Goal: Task Accomplishment & Management: Use online tool/utility

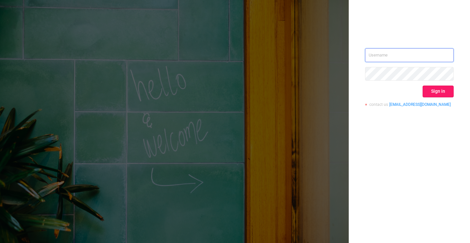
type input "[EMAIL_ADDRESS][DOMAIN_NAME]"
click at [431, 90] on button "Sign in" at bounding box center [438, 92] width 31 height 12
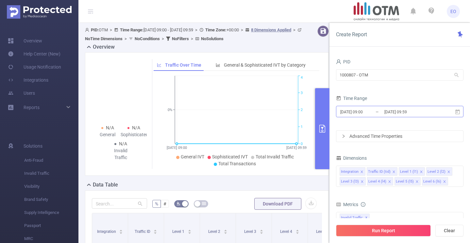
click at [396, 114] on input "[DATE] 09:59" at bounding box center [410, 112] width 53 height 9
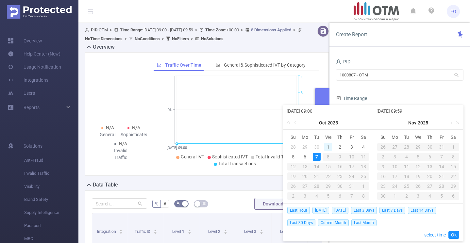
click at [331, 147] on div "1" at bounding box center [329, 147] width 8 height 8
click at [315, 157] on div "7" at bounding box center [317, 157] width 8 height 8
type input "[DATE] 09:00"
click at [400, 87] on form "PID 1000807 - OTM 1000807 - OTM Time Range [DATE] 09:00 _ [DATE] 09:59 Advanced…" at bounding box center [400, 99] width 128 height 85
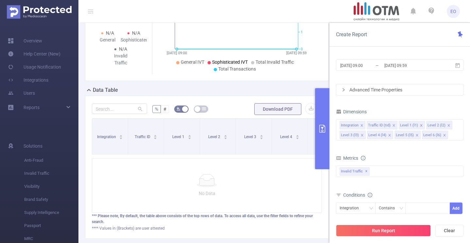
scroll to position [97, 0]
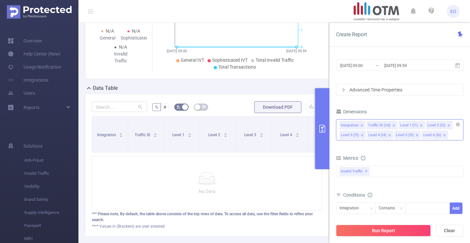
click at [362, 126] on icon "icon: close" at bounding box center [361, 125] width 3 height 3
click at [407, 231] on button "Run Report" at bounding box center [383, 231] width 95 height 12
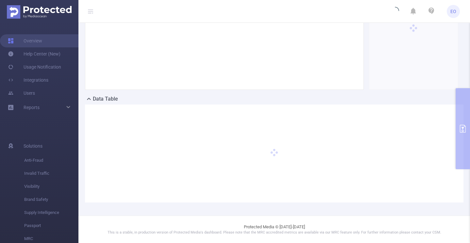
scroll to position [0, 0]
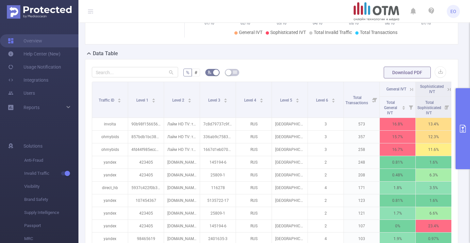
scroll to position [132, 0]
click at [465, 148] on button "primary" at bounding box center [463, 128] width 14 height 81
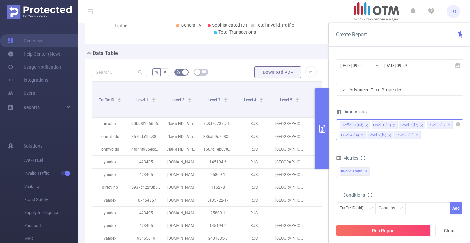
click at [394, 125] on icon "icon: close" at bounding box center [394, 125] width 3 height 3
click at [393, 126] on icon "icon: close" at bounding box center [394, 125] width 3 height 3
click at [393, 127] on icon "icon: close" at bounding box center [394, 125] width 3 height 3
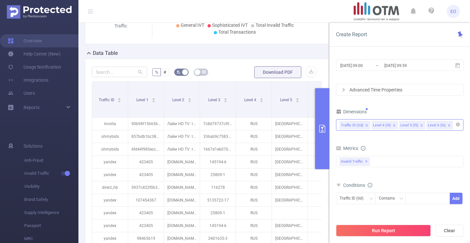
click at [394, 125] on icon "icon: close" at bounding box center [394, 125] width 3 height 3
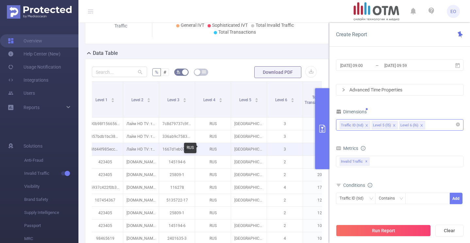
scroll to position [0, 46]
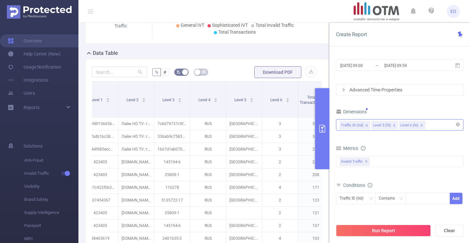
click at [421, 125] on icon "icon: close" at bounding box center [421, 125] width 3 height 3
click at [381, 163] on div "Invalid Traffic ✕" at bounding box center [400, 161] width 128 height 11
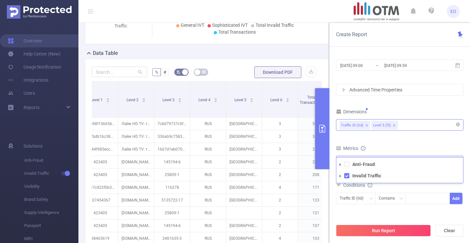
click at [346, 167] on li "Anti-Fraud" at bounding box center [400, 164] width 127 height 9
click at [346, 166] on span at bounding box center [346, 164] width 5 height 5
click at [365, 239] on div "Run Report Clear" at bounding box center [400, 231] width 141 height 25
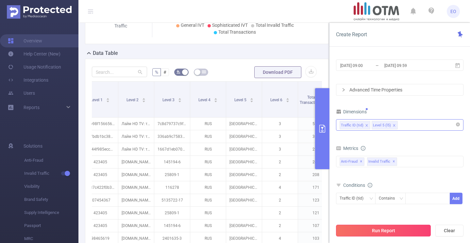
click at [374, 236] on button "Run Report" at bounding box center [383, 231] width 95 height 12
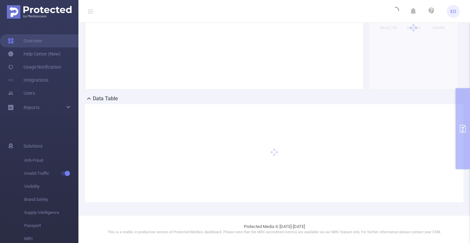
scroll to position [86, 0]
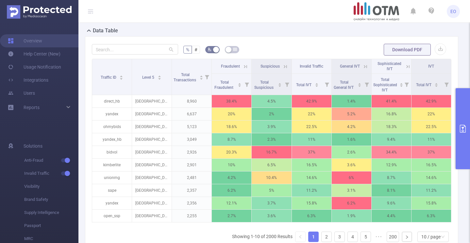
scroll to position [156, 0]
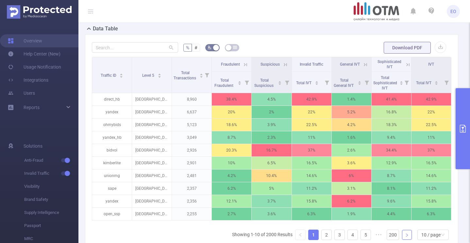
click at [404, 236] on link at bounding box center [407, 235] width 10 height 10
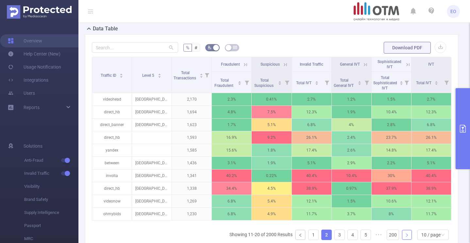
click at [406, 236] on icon "icon: right" at bounding box center [407, 236] width 4 height 4
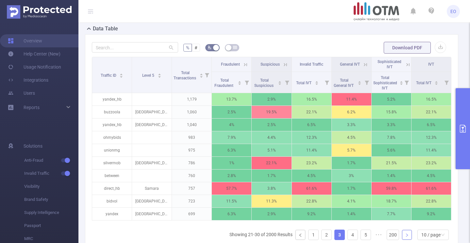
click at [406, 236] on icon "icon: right" at bounding box center [407, 236] width 4 height 4
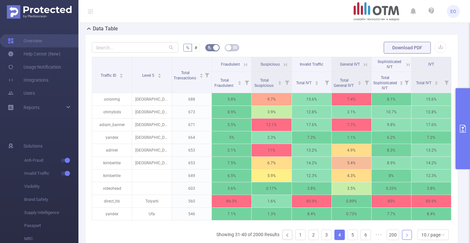
click at [406, 236] on icon "icon: right" at bounding box center [407, 236] width 4 height 4
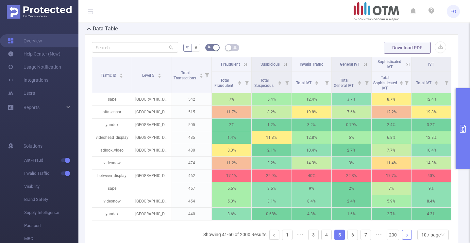
click at [406, 236] on icon "icon: right" at bounding box center [407, 236] width 4 height 4
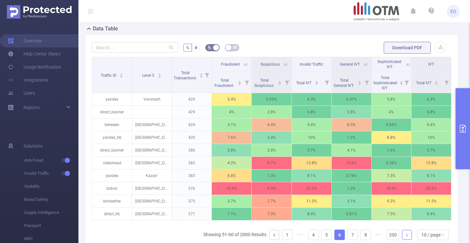
click at [406, 236] on icon "icon: right" at bounding box center [407, 236] width 4 height 4
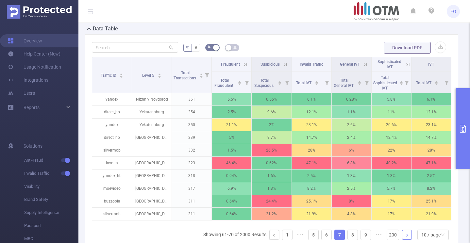
click at [406, 236] on icon "icon: right" at bounding box center [407, 236] width 4 height 4
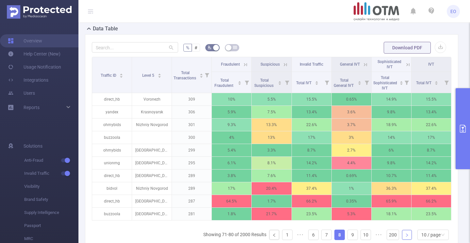
click at [406, 236] on icon "icon: right" at bounding box center [407, 236] width 4 height 4
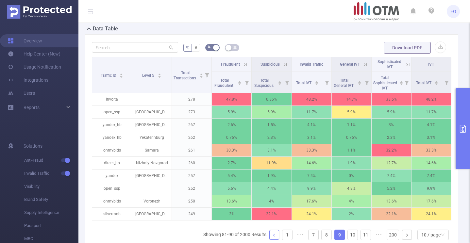
click at [272, 235] on link at bounding box center [275, 235] width 10 height 10
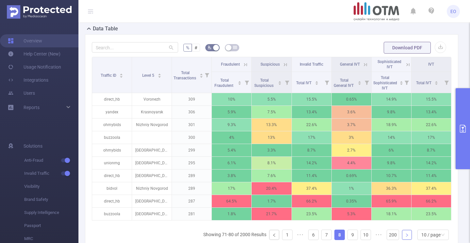
click at [408, 234] on icon "icon: right" at bounding box center [407, 236] width 4 height 4
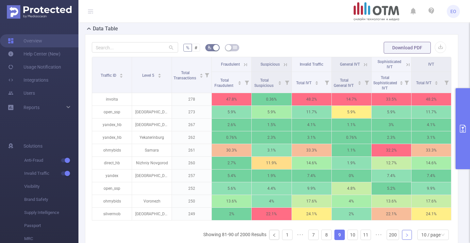
click at [408, 234] on icon "icon: right" at bounding box center [407, 236] width 4 height 4
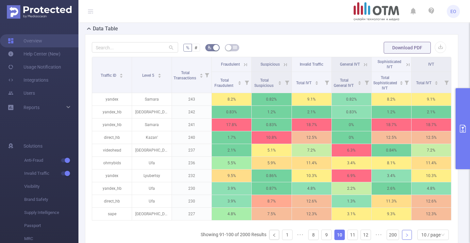
click at [408, 234] on icon "icon: right" at bounding box center [407, 236] width 4 height 4
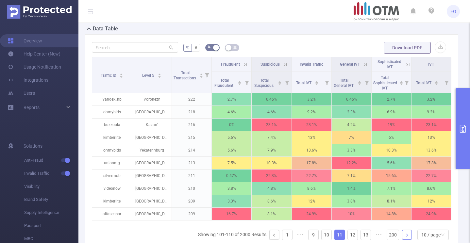
click at [408, 234] on icon "icon: right" at bounding box center [407, 236] width 4 height 4
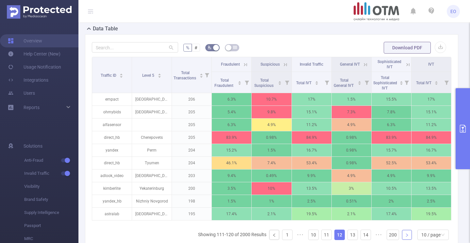
click at [409, 235] on icon "icon: right" at bounding box center [407, 236] width 4 height 4
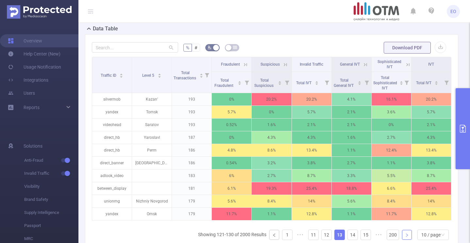
click at [409, 235] on icon "icon: right" at bounding box center [407, 236] width 4 height 4
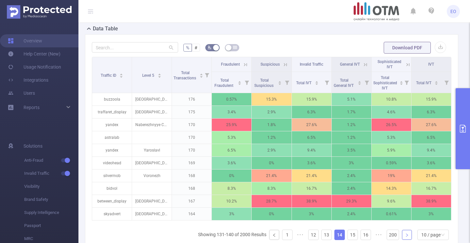
click at [409, 235] on icon "icon: right" at bounding box center [407, 236] width 4 height 4
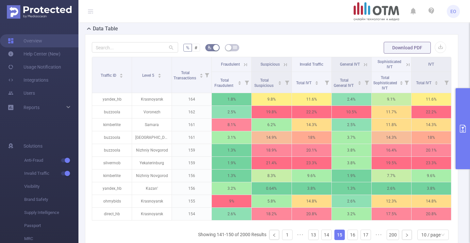
click at [468, 136] on button "primary" at bounding box center [463, 128] width 14 height 81
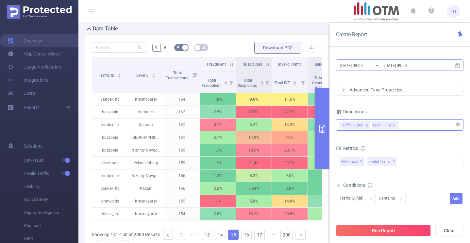
click at [383, 67] on input "[DATE] 09:00" at bounding box center [366, 65] width 53 height 9
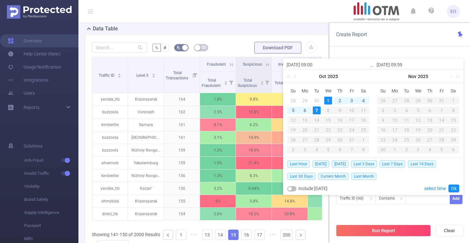
click at [342, 100] on div "2" at bounding box center [340, 101] width 8 height 8
click at [308, 110] on div "6" at bounding box center [305, 111] width 8 height 8
type input "[DATE] 09:00"
type input "[DATE] 09:59"
type input "[DATE] 09:00"
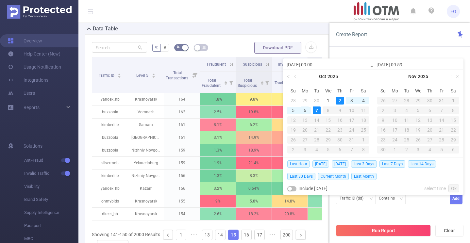
type input "[DATE] 09:59"
click at [456, 190] on link "Ok" at bounding box center [454, 189] width 11 height 8
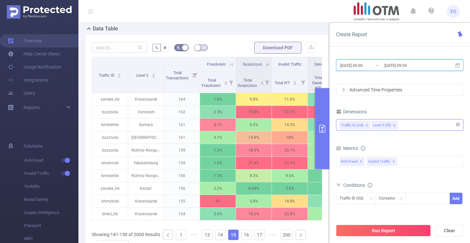
click at [393, 125] on icon "icon: close" at bounding box center [394, 125] width 3 height 3
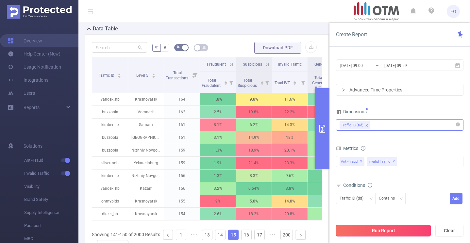
click at [368, 232] on button "Run Report" at bounding box center [383, 231] width 95 height 12
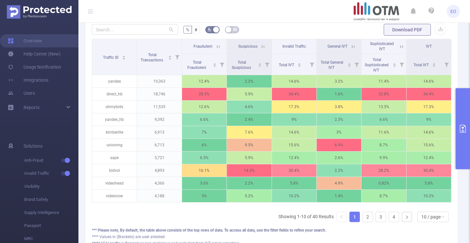
scroll to position [184, 0]
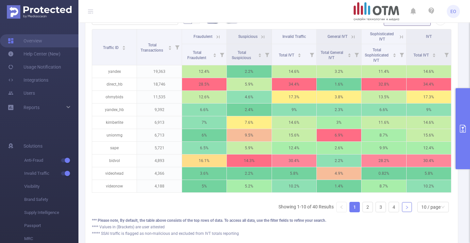
click at [406, 209] on icon "icon: right" at bounding box center [407, 208] width 4 height 4
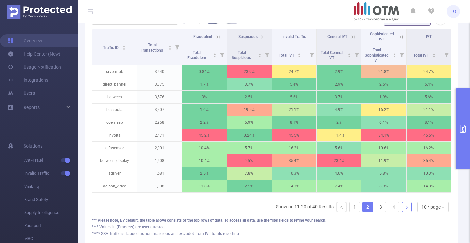
click at [406, 209] on icon "icon: right" at bounding box center [407, 208] width 4 height 4
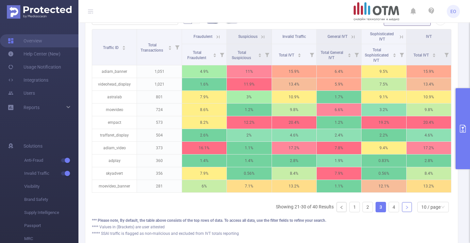
click at [406, 209] on icon "icon: right" at bounding box center [407, 208] width 4 height 4
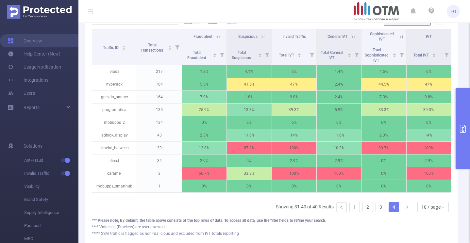
click at [406, 209] on link at bounding box center [407, 207] width 10 height 10
click at [346, 208] on link at bounding box center [342, 207] width 10 height 10
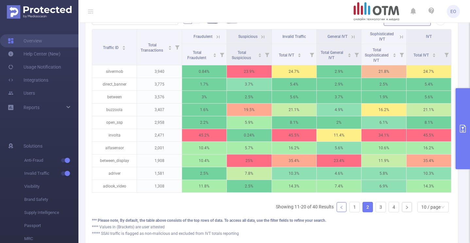
click at [346, 208] on link at bounding box center [342, 207] width 10 height 10
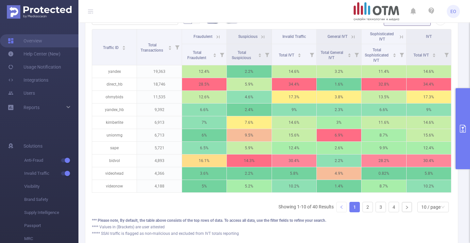
click at [346, 208] on link at bounding box center [342, 207] width 10 height 10
click at [407, 209] on link at bounding box center [407, 207] width 10 height 10
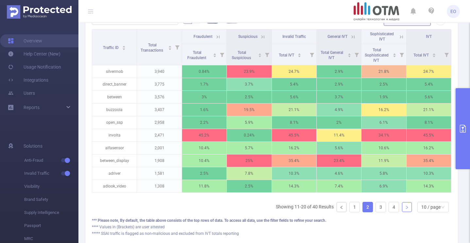
click at [407, 209] on link at bounding box center [407, 207] width 10 height 10
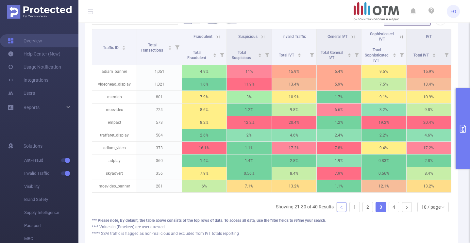
click at [343, 205] on link at bounding box center [342, 207] width 10 height 10
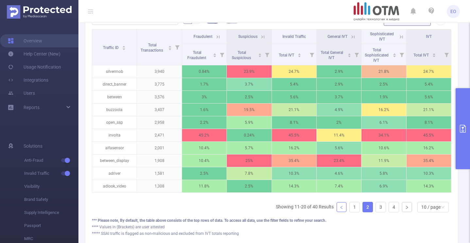
click at [340, 208] on icon "icon: left" at bounding box center [342, 208] width 4 height 4
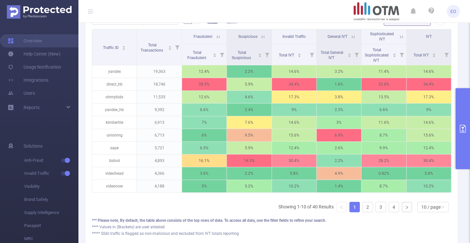
click at [452, 206] on div "% # Download PDF Traffic ID Total Transactions Fraudulent Suspicious Invalid Tr…" at bounding box center [272, 126] width 374 height 238
click at [434, 206] on div "10 / page" at bounding box center [431, 207] width 19 height 10
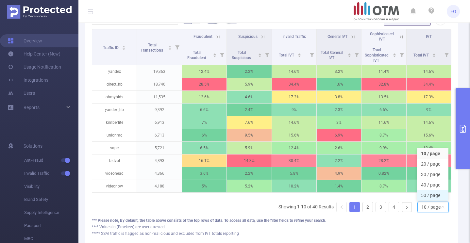
click at [432, 199] on li "50 / page" at bounding box center [432, 195] width 31 height 10
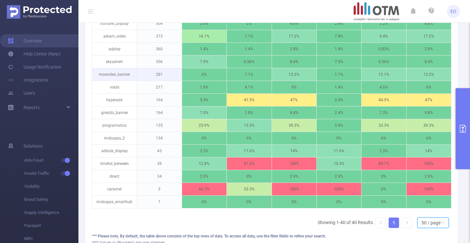
scroll to position [570, 0]
